Goal: Task Accomplishment & Management: Manage account settings

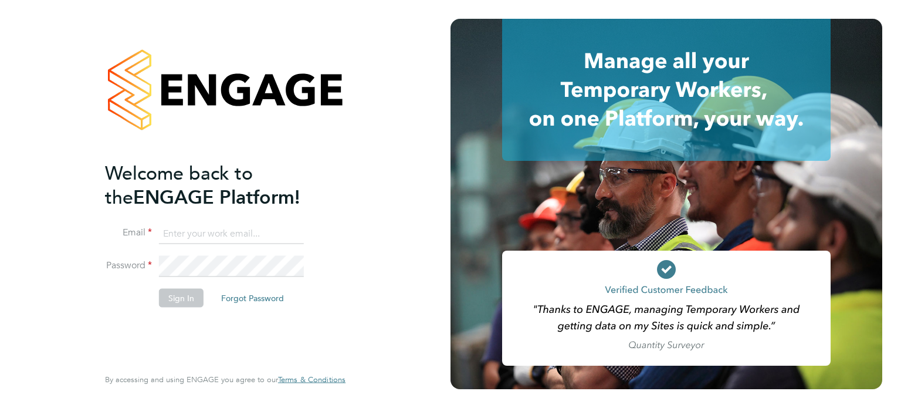
click at [208, 233] on input at bounding box center [231, 233] width 145 height 21
type input "[PERSON_NAME][DOMAIN_NAME][EMAIL_ADDRESS][DOMAIN_NAME]"
click at [174, 303] on button "Sign In" at bounding box center [181, 297] width 45 height 19
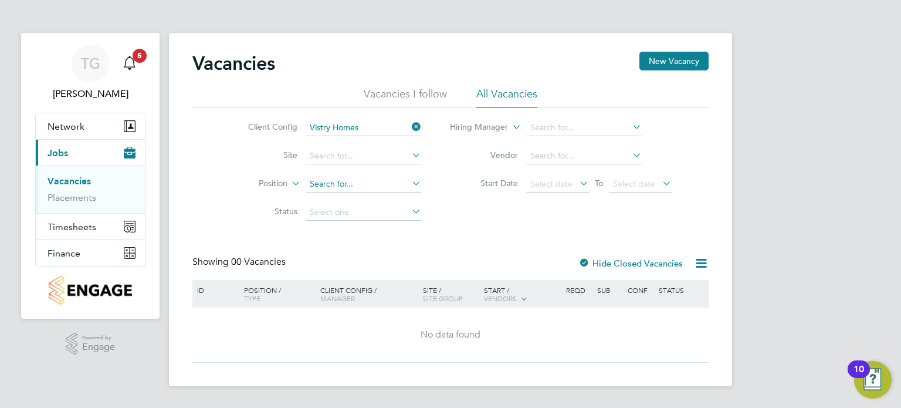
click at [354, 184] on input at bounding box center [364, 184] width 116 height 16
click at [91, 196] on link "Placements" at bounding box center [72, 197] width 49 height 11
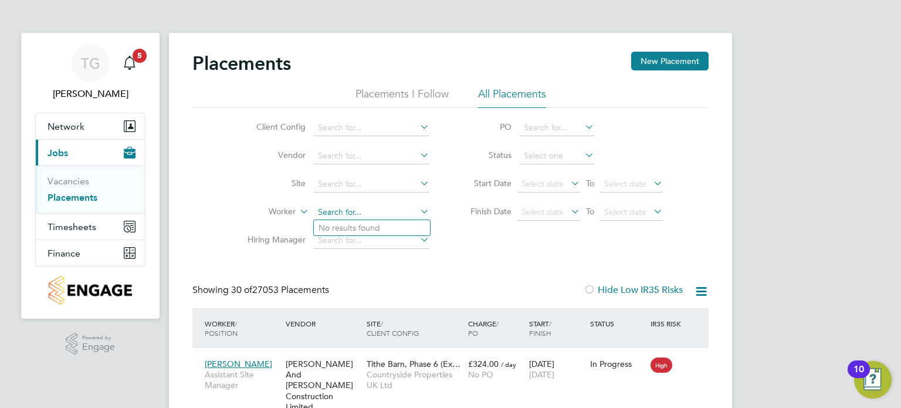
click at [351, 217] on input at bounding box center [372, 212] width 116 height 16
click at [387, 243] on li "Malachi Mathiot" at bounding box center [379, 244] width 130 height 16
type input "Malachi Mathiot"
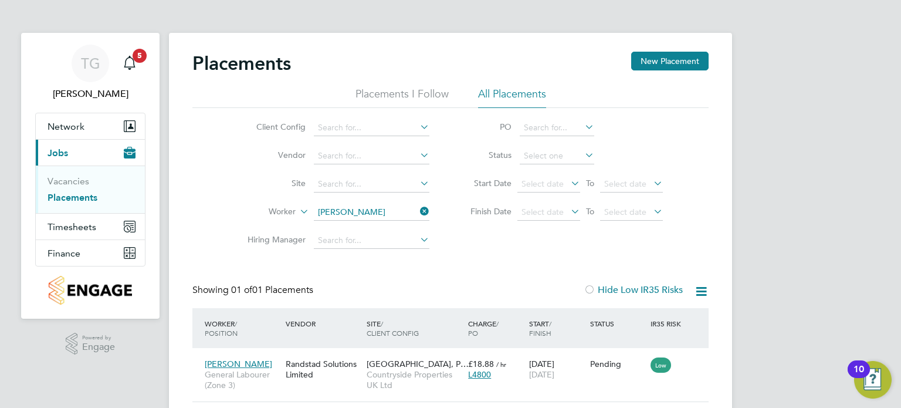
scroll to position [48, 0]
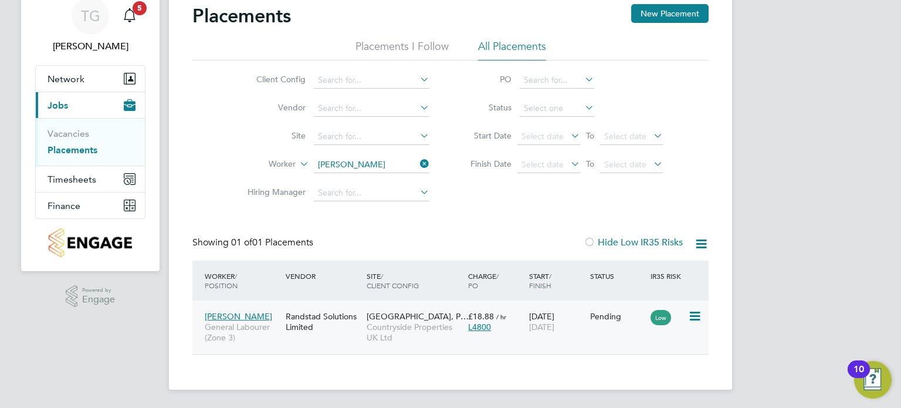
click at [696, 314] on icon at bounding box center [694, 316] width 12 height 14
click at [572, 351] on div "Malachi Mathiot General Labourer (Zone 3) Randstad Solutions Limited Summerhill…" at bounding box center [450, 326] width 516 height 53
click at [561, 335] on div "28 Aug 2025 07 Sep 2025" at bounding box center [556, 321] width 61 height 33
click at [342, 156] on li "Worker Malachi Mathiot" at bounding box center [333, 165] width 221 height 28
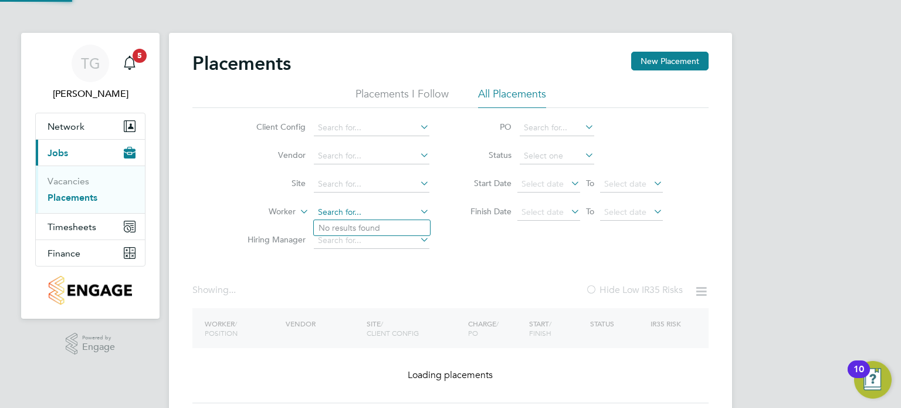
click at [345, 161] on ul "Client Config Vendor Site Worker Hiring Manager" at bounding box center [333, 184] width 221 height 141
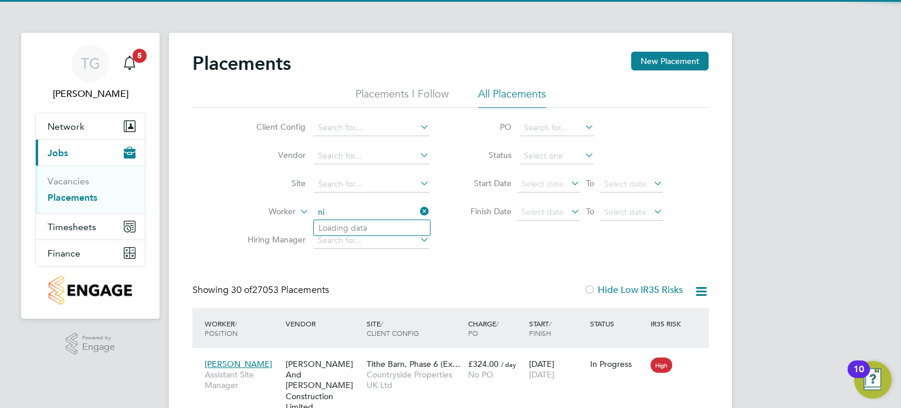
scroll to position [11, 56]
click at [389, 230] on b "Doi" at bounding box center [396, 228] width 14 height 10
type input "[PERSON_NAME]"
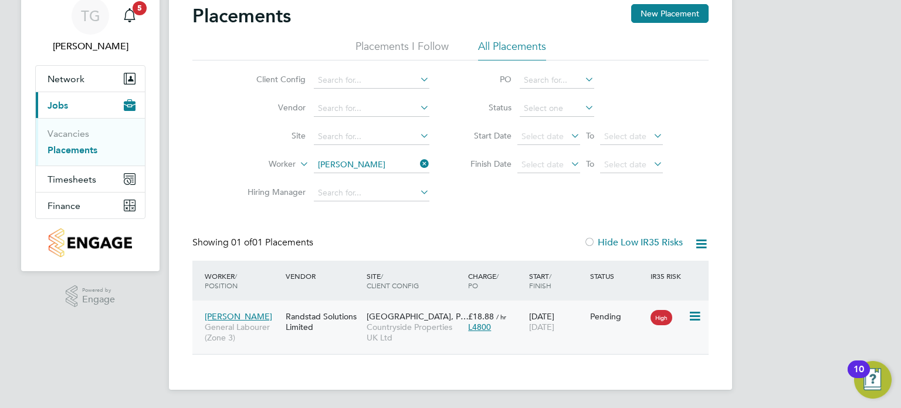
click at [690, 317] on icon at bounding box center [694, 316] width 12 height 14
click at [587, 330] on div "Nicholas Doidge General Labourer (Zone 3) Randstad Solutions Limited Summerhill…" at bounding box center [450, 326] width 516 height 53
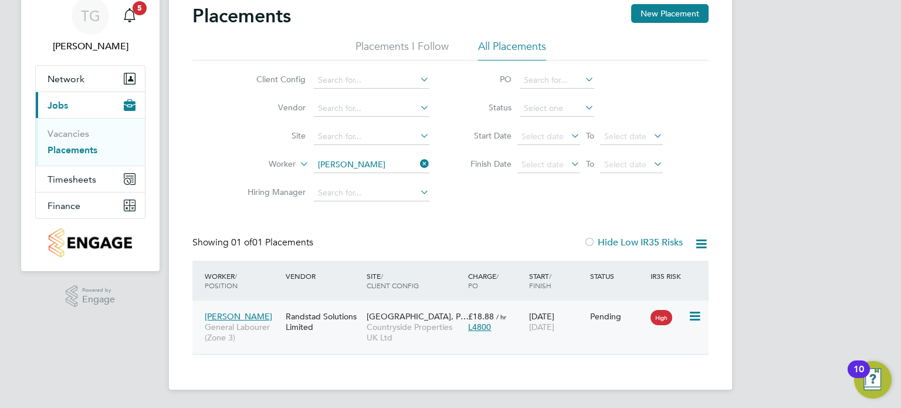
click at [248, 311] on span "[PERSON_NAME]" at bounding box center [238, 316] width 67 height 11
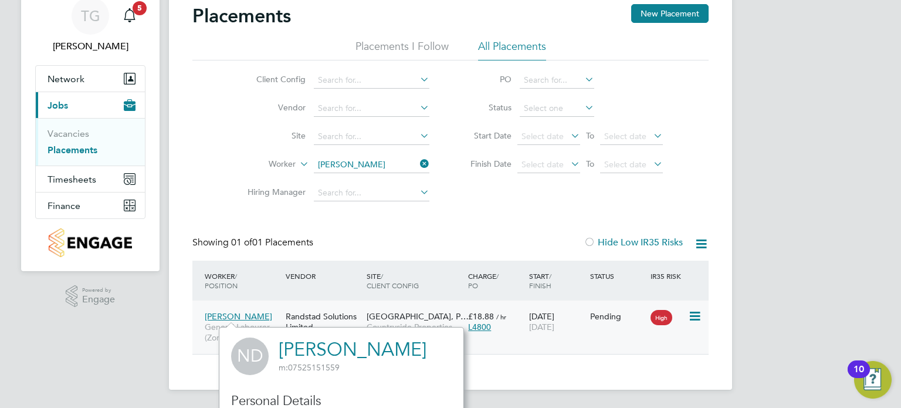
click at [300, 311] on div "Randstad Solutions Limited" at bounding box center [323, 321] width 81 height 33
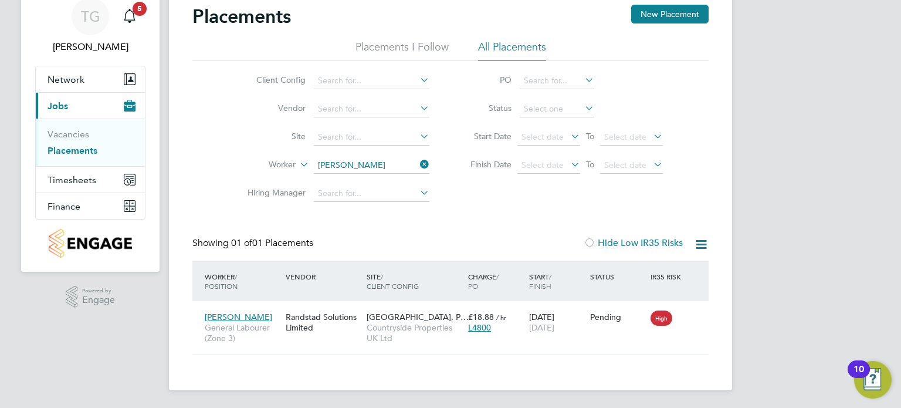
scroll to position [47, 0]
click at [374, 316] on span "Summerhill Gardens, P…" at bounding box center [418, 316] width 102 height 11
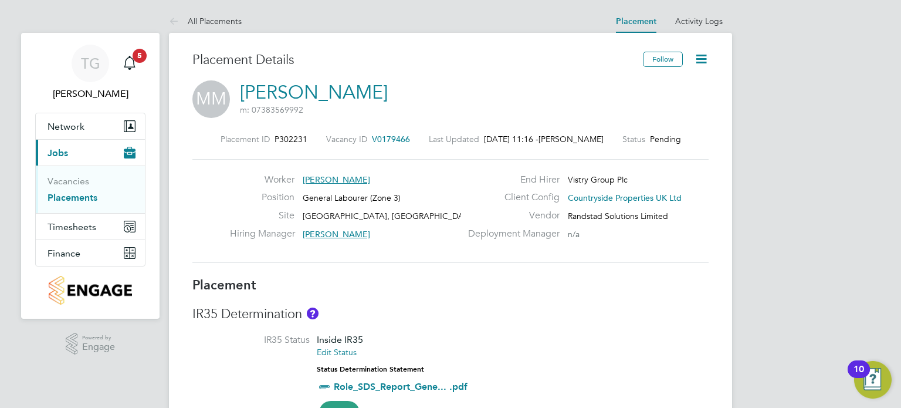
click at [698, 52] on icon at bounding box center [701, 59] width 15 height 15
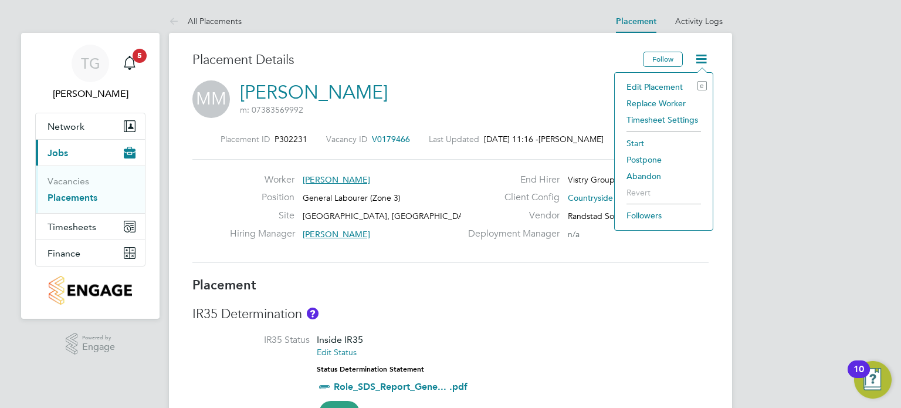
click at [686, 85] on li "Edit Placement e" at bounding box center [663, 87] width 86 height 16
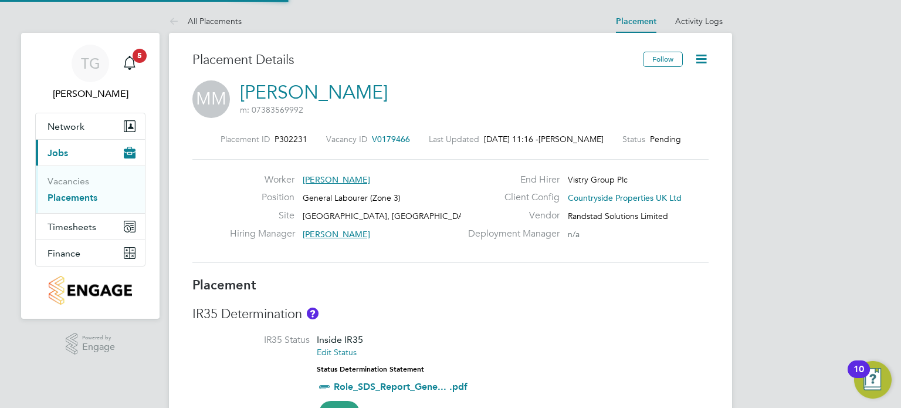
type input "Hannah Cornford"
type input "28 Aug 2025"
type input "07 Sep 2025"
type input "07:30"
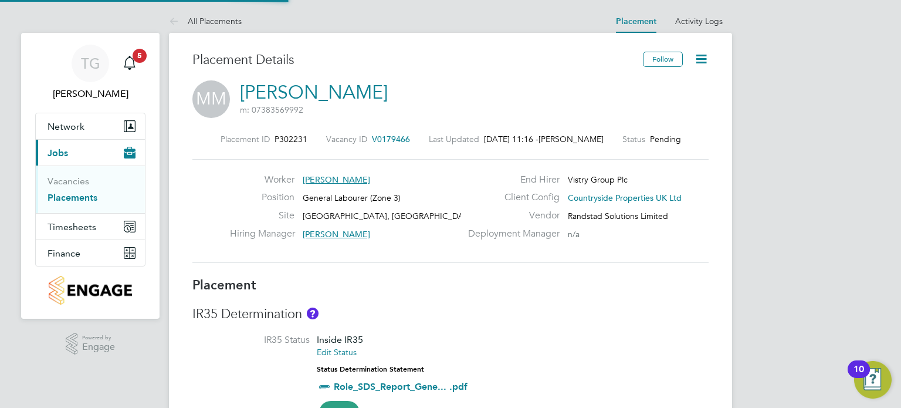
type input "16:30"
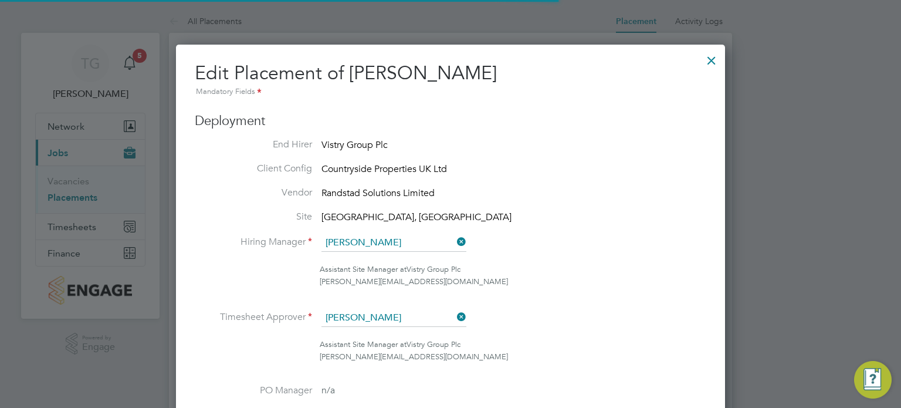
scroll to position [6, 6]
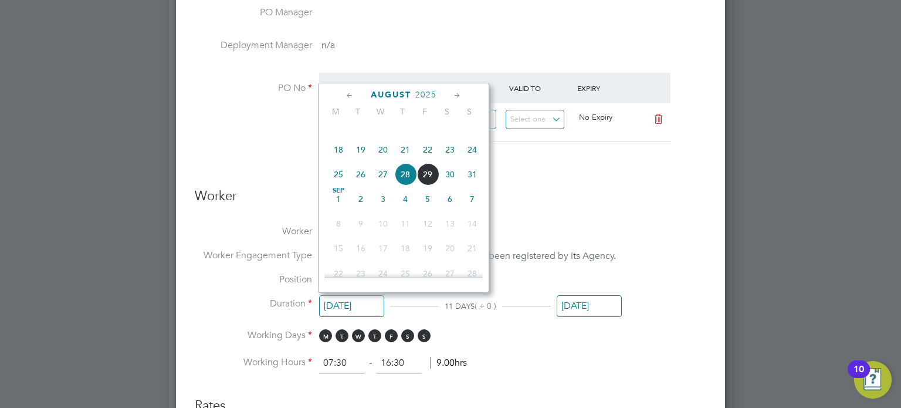
click at [350, 297] on input "[DATE]" at bounding box center [351, 306] width 65 height 22
click at [361, 156] on span "19" at bounding box center [361, 149] width 22 height 22
type input "19 Aug 2025"
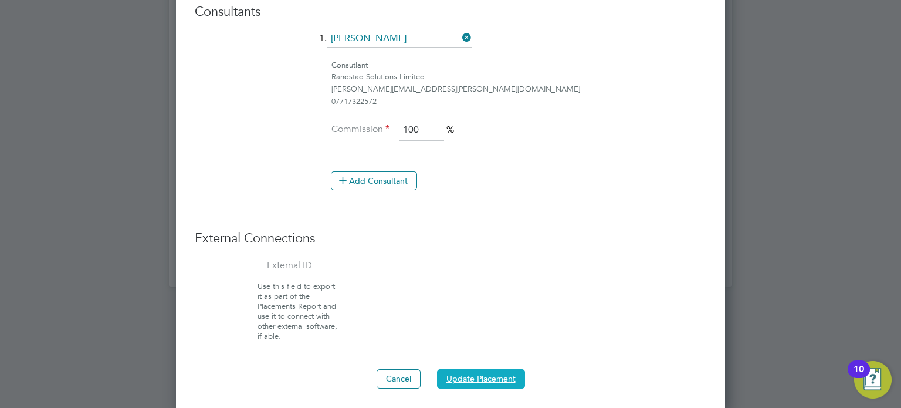
click at [486, 369] on button "Update Placement" at bounding box center [481, 378] width 88 height 19
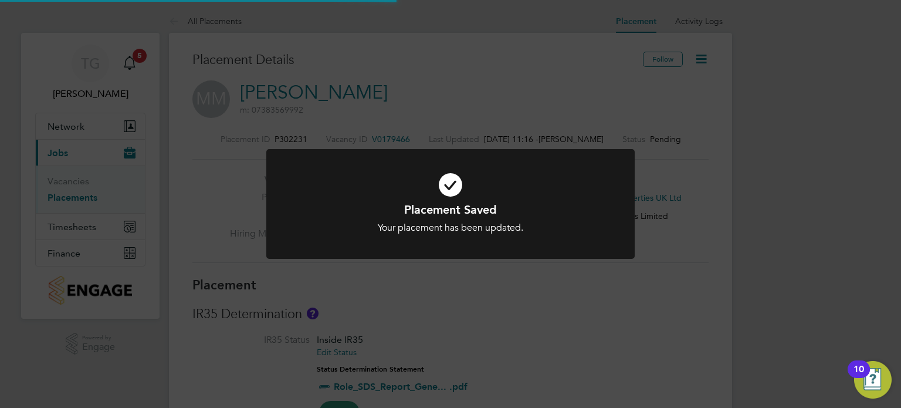
click at [436, 292] on div "Placement Saved Your placement has been updated. Cancel Okay" at bounding box center [450, 204] width 901 height 408
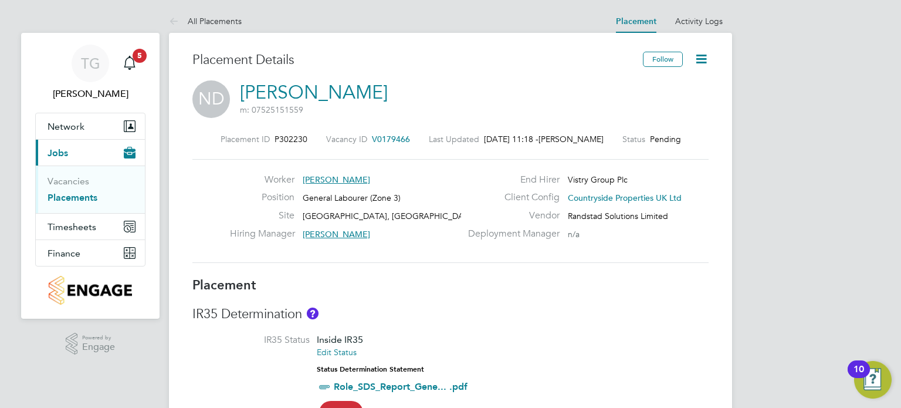
click at [706, 62] on icon at bounding box center [701, 59] width 15 height 15
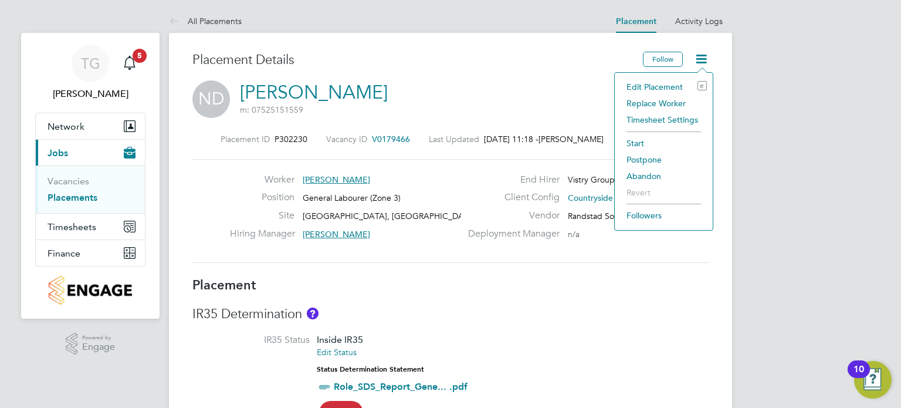
click at [682, 89] on li "Edit Placement e" at bounding box center [663, 87] width 86 height 16
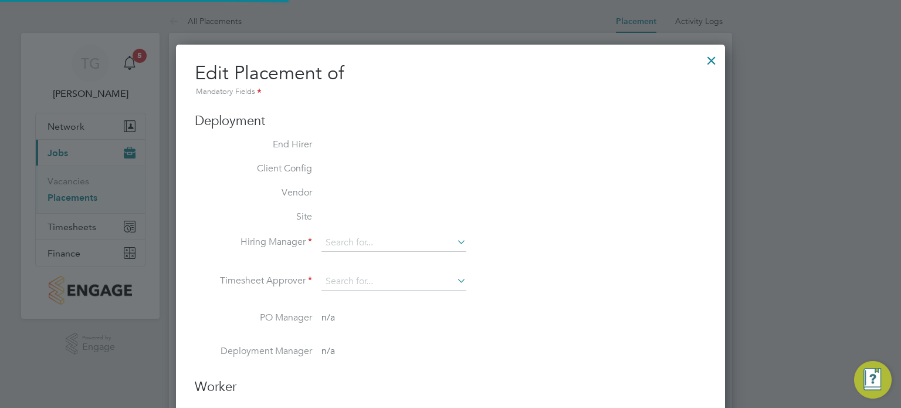
scroll to position [6, 6]
type input "Hannah Cornford"
type input "28 Aug 2025"
type input "07 Sep 2025"
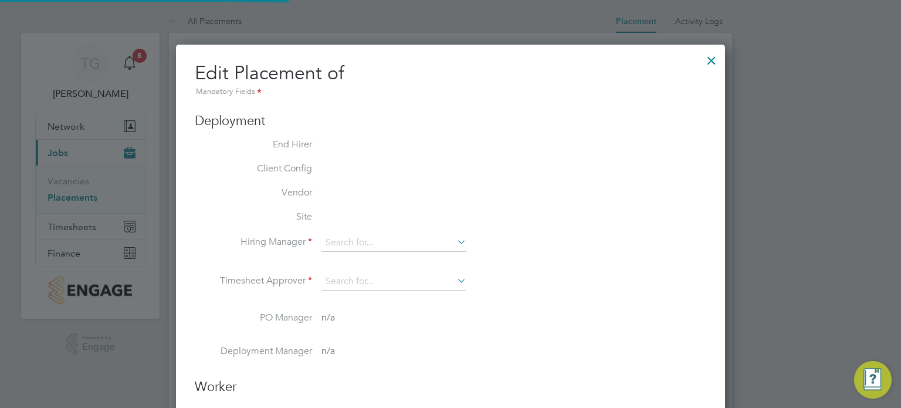
type input "07:30"
type input "16:30"
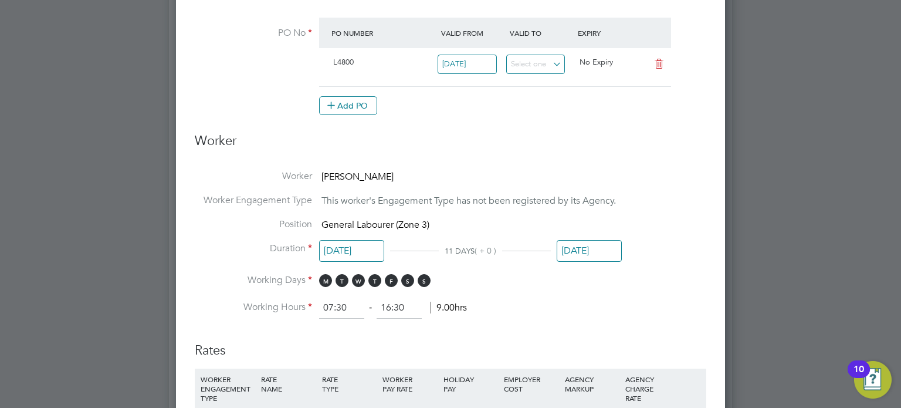
click at [342, 240] on input "[DATE]" at bounding box center [351, 251] width 65 height 22
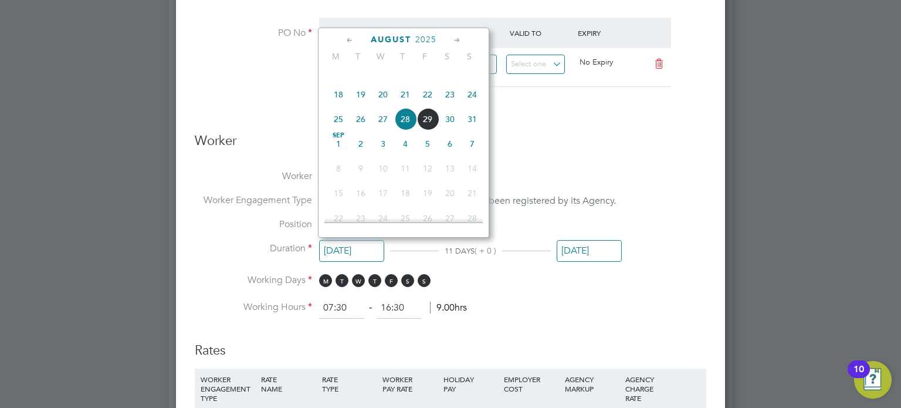
click at [342, 106] on span "18" at bounding box center [338, 94] width 22 height 22
type input "[DATE]"
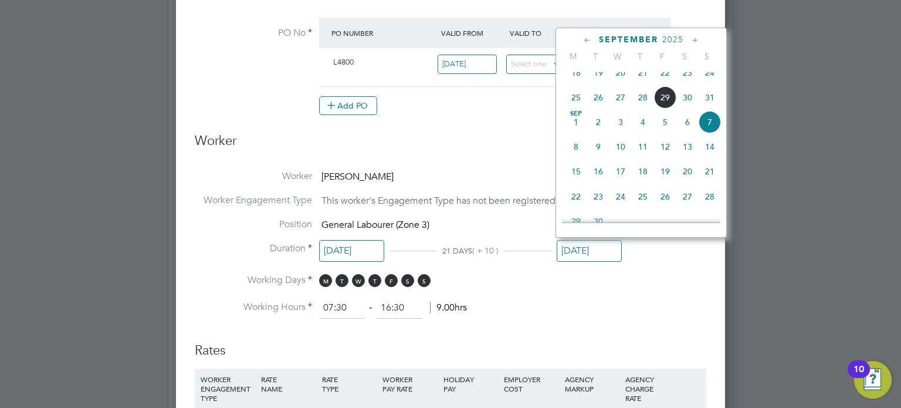
click at [580, 246] on input "[DATE]" at bounding box center [589, 251] width 65 height 22
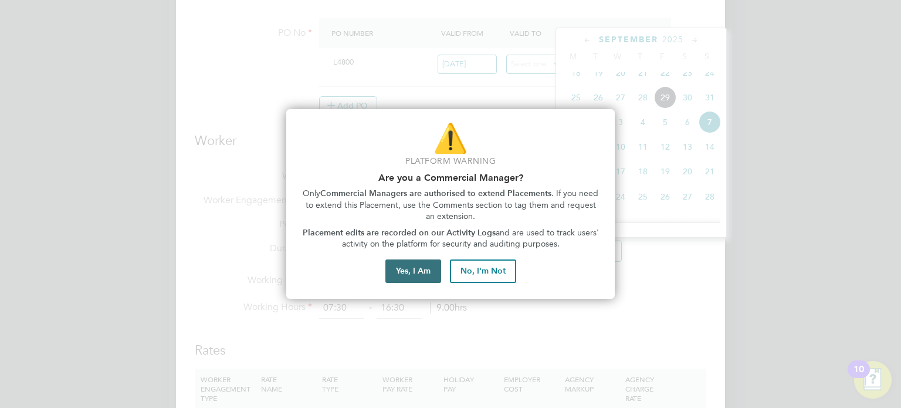
click at [423, 271] on button "Yes, I Am" at bounding box center [413, 270] width 56 height 23
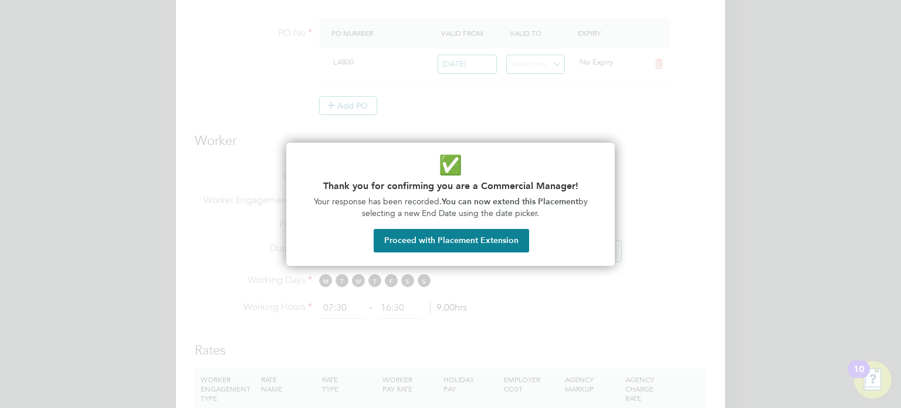
click at [645, 233] on div at bounding box center [450, 204] width 901 height 408
click at [494, 236] on button "Proceed with Placement Extension" at bounding box center [451, 240] width 155 height 23
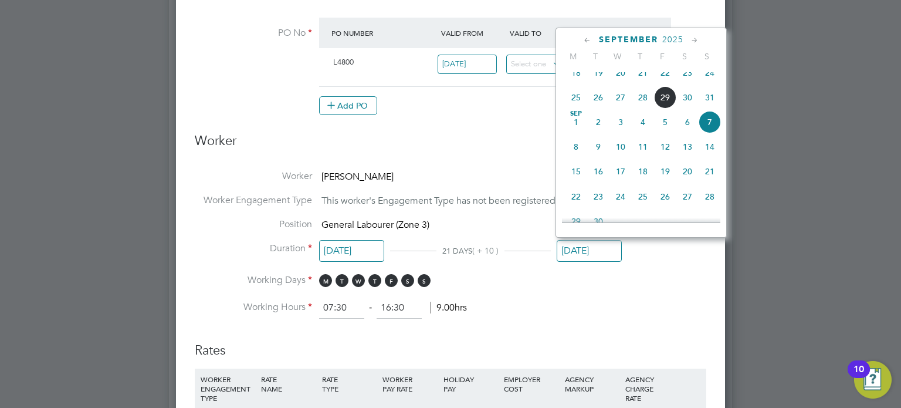
click at [704, 82] on span "24" at bounding box center [709, 73] width 22 height 22
type input "[DATE]"
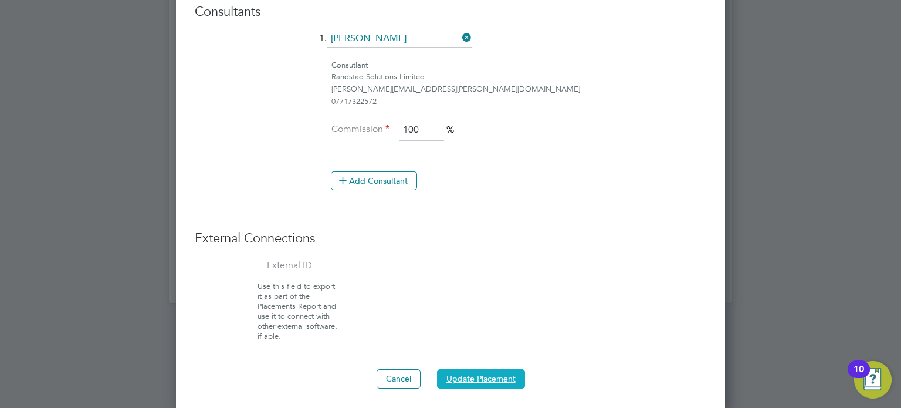
click at [478, 372] on button "Update Placement" at bounding box center [481, 378] width 88 height 19
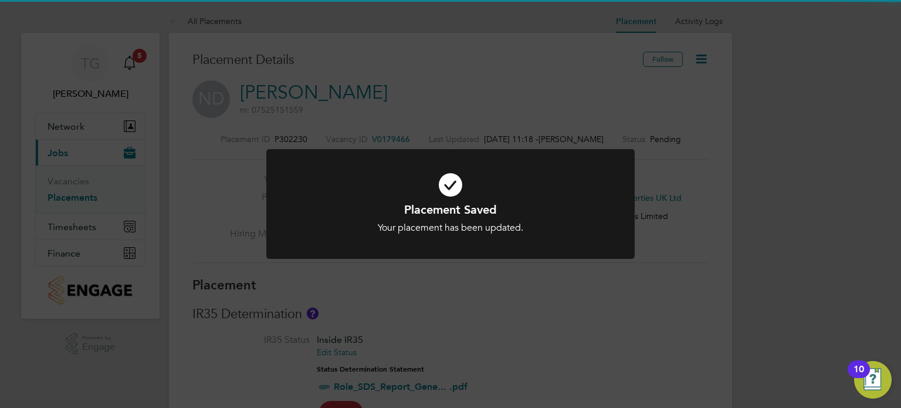
click at [484, 289] on div "Placement Saved Your placement has been updated. Cancel Okay" at bounding box center [450, 204] width 901 height 408
